Goal: Transaction & Acquisition: Book appointment/travel/reservation

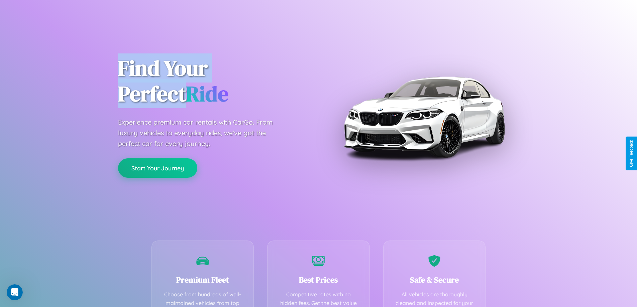
click at [157, 168] on button "Start Your Journey" at bounding box center [157, 167] width 79 height 19
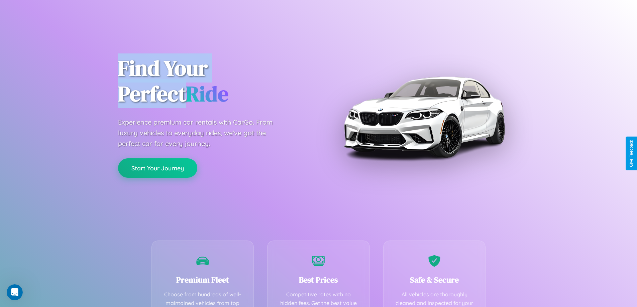
click at [157, 168] on button "Start Your Journey" at bounding box center [157, 167] width 79 height 19
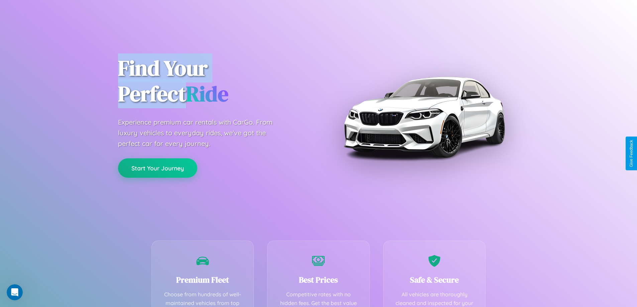
click at [157, 168] on button "Start Your Journey" at bounding box center [157, 167] width 79 height 19
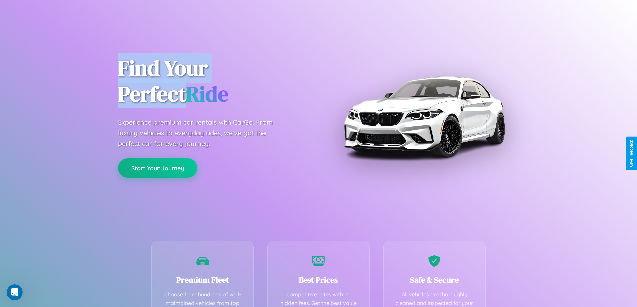
click at [157, 168] on button "Start Your Journey" at bounding box center [157, 167] width 79 height 19
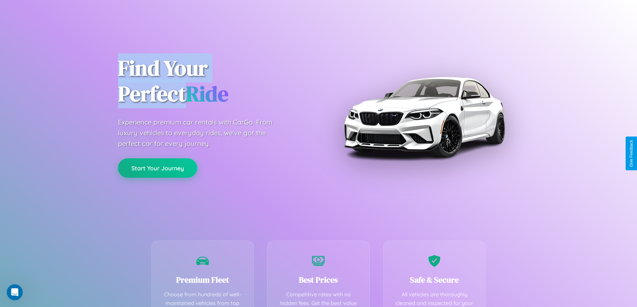
click at [157, 168] on button "Start Your Journey" at bounding box center [157, 167] width 79 height 19
